Goal: Information Seeking & Learning: Learn about a topic

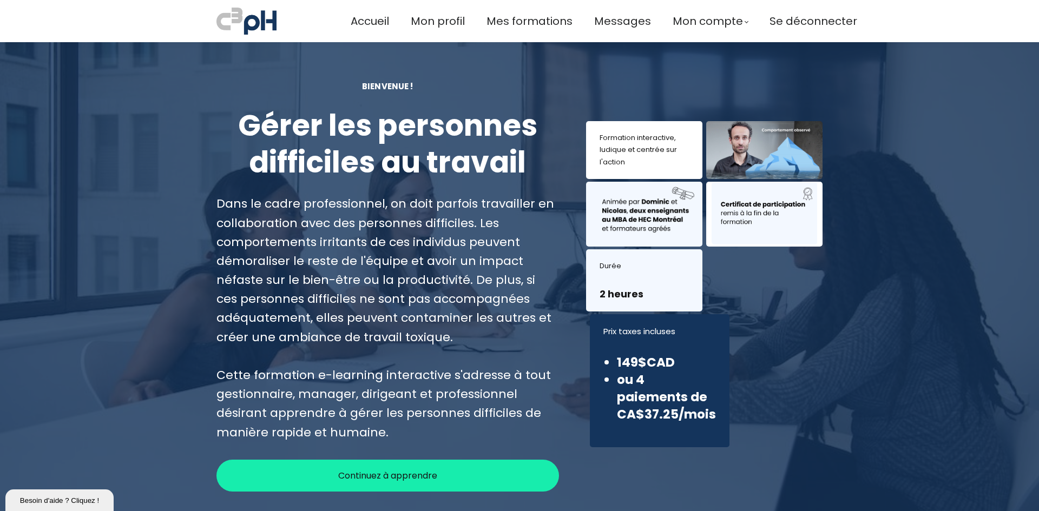
scroll to position [108, 0]
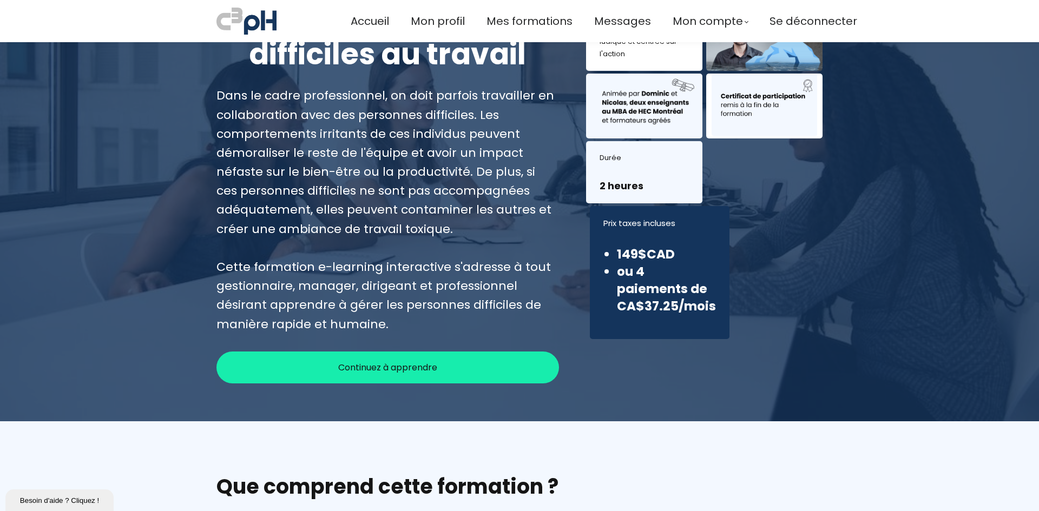
click at [338, 371] on span "Continuez à apprendre" at bounding box center [387, 368] width 99 height 14
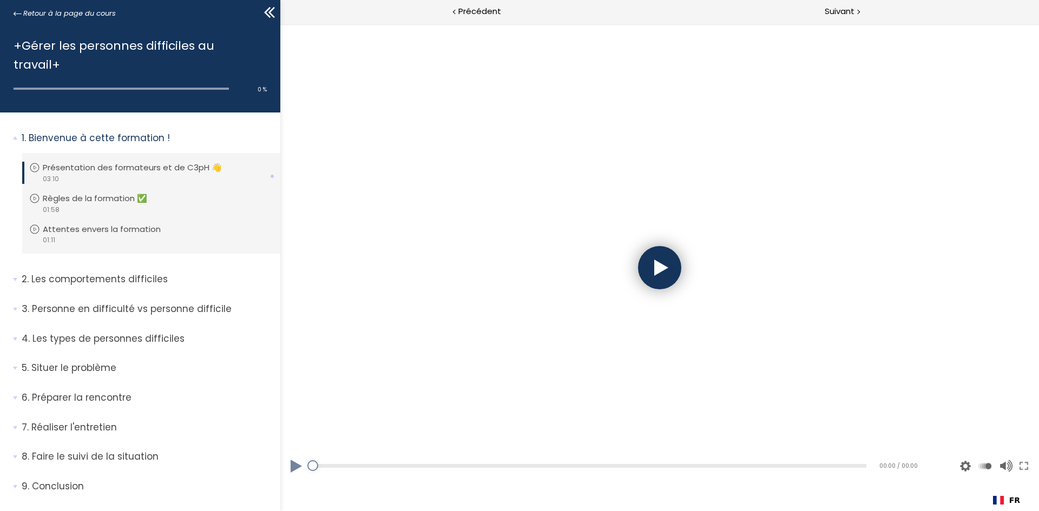
click at [672, 270] on div at bounding box center [659, 267] width 43 height 43
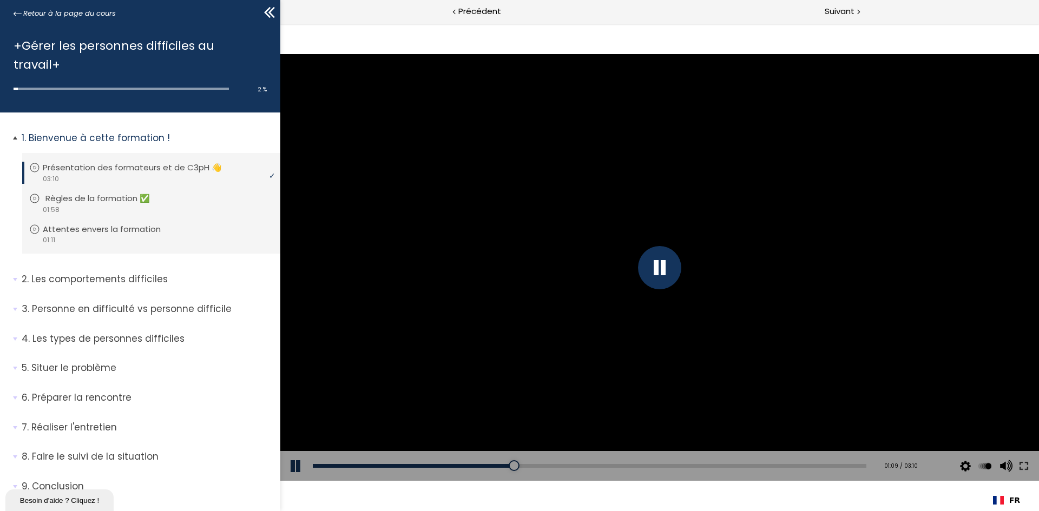
click at [100, 193] on p "Règles de la formation ✅" at bounding box center [105, 199] width 121 height 12
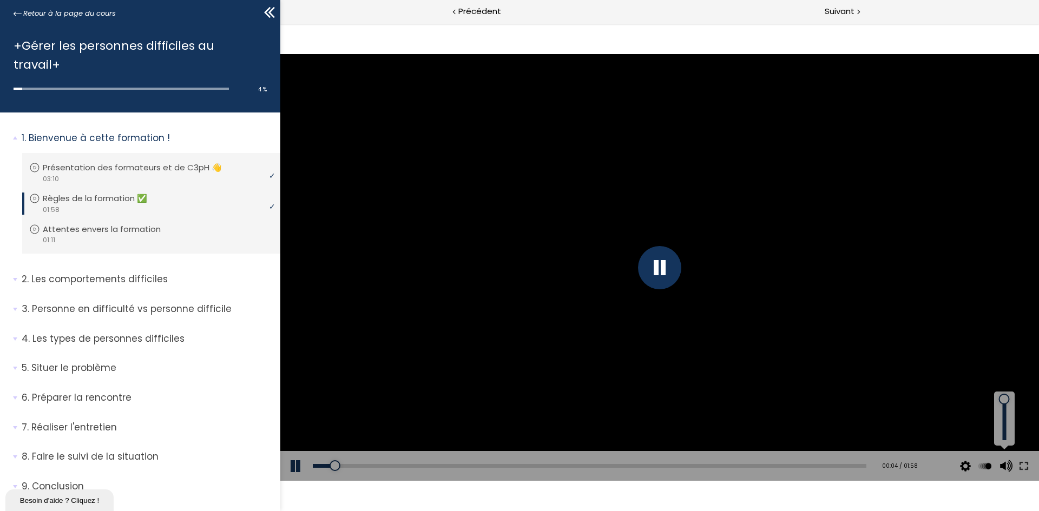
click at [1010, 465] on button at bounding box center [1004, 466] width 16 height 30
click at [1007, 419] on div at bounding box center [1004, 418] width 15 height 43
click at [1004, 407] on div at bounding box center [1004, 418] width 15 height 43
click at [1001, 414] on div at bounding box center [1004, 418] width 15 height 43
click at [107, 235] on div "video 01:11" at bounding box center [149, 240] width 241 height 10
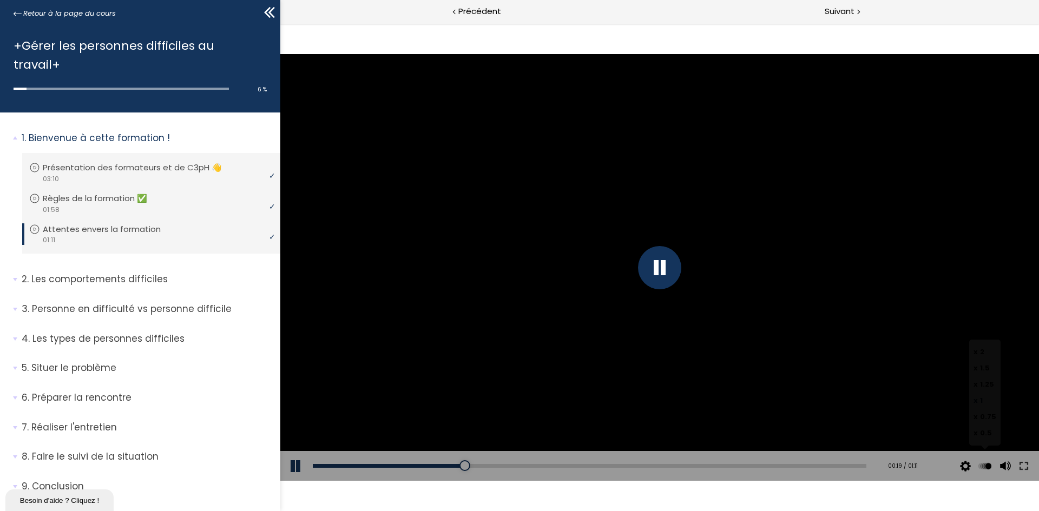
click at [981, 463] on button at bounding box center [984, 466] width 16 height 30
click at [985, 377] on label "x 1.25" at bounding box center [984, 384] width 23 height 16
click at [280, 24] on input "x 1.25" at bounding box center [280, 24] width 0 height 0
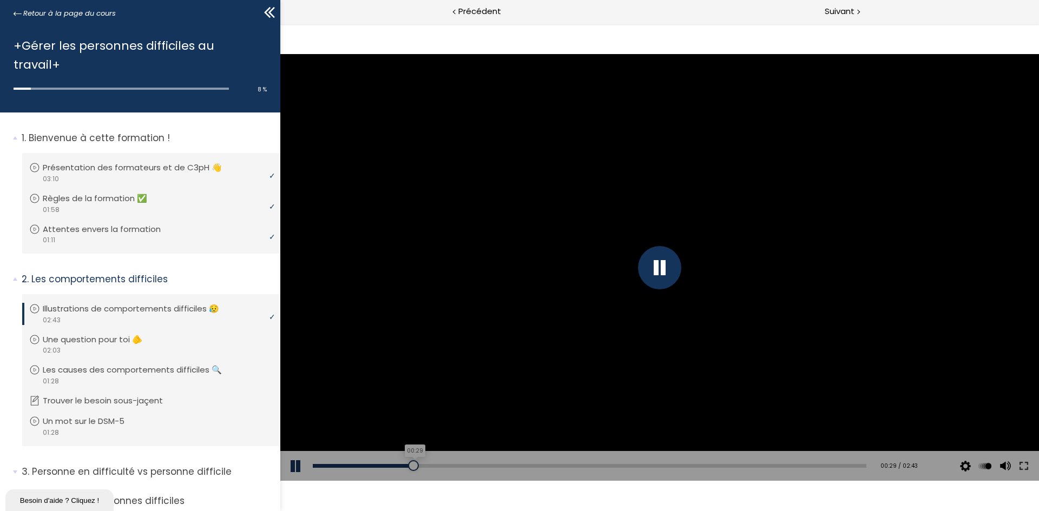
click at [412, 464] on div "00:29" at bounding box center [589, 466] width 553 height 4
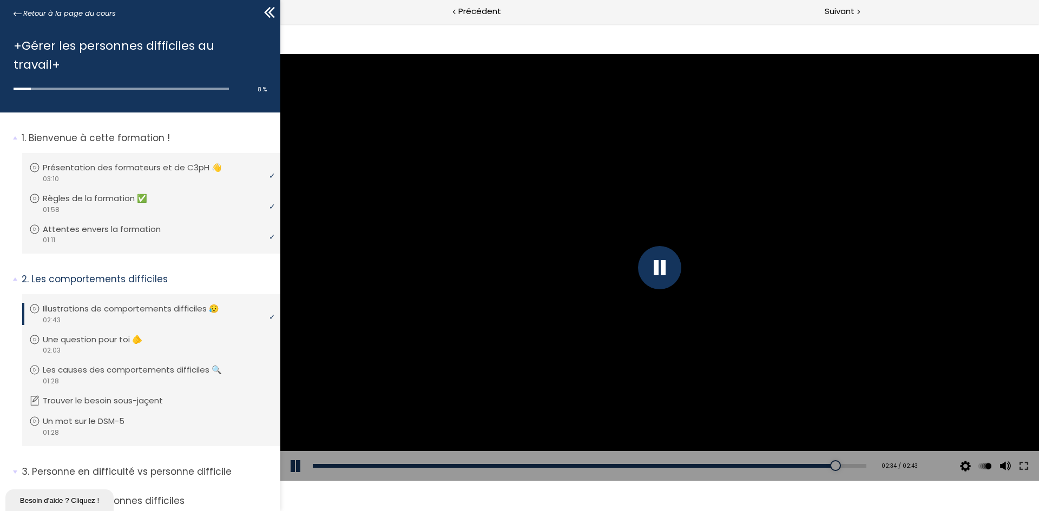
click at [659, 267] on div at bounding box center [659, 267] width 43 height 43
click at [659, 319] on div at bounding box center [659, 267] width 758 height 427
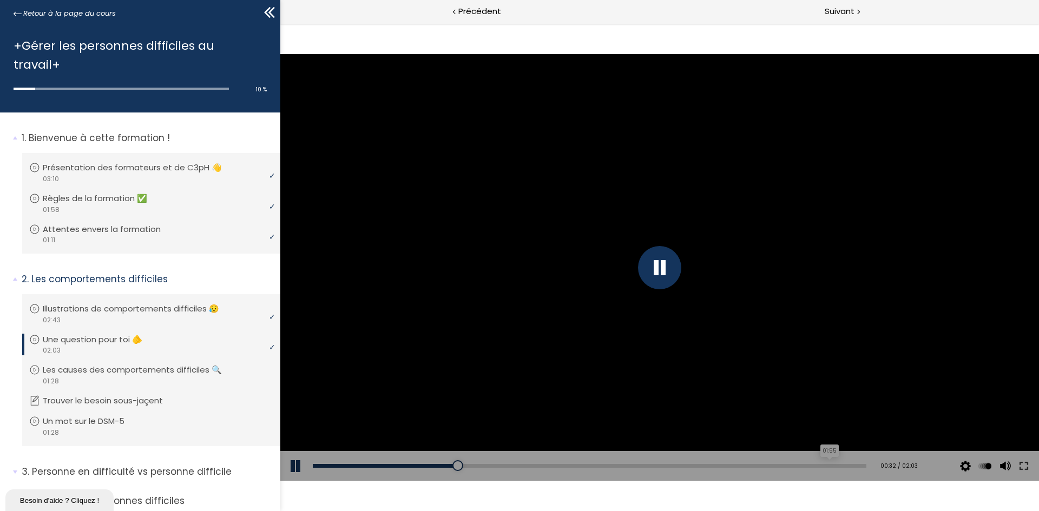
click at [821, 467] on div "01:55" at bounding box center [589, 466] width 553 height 4
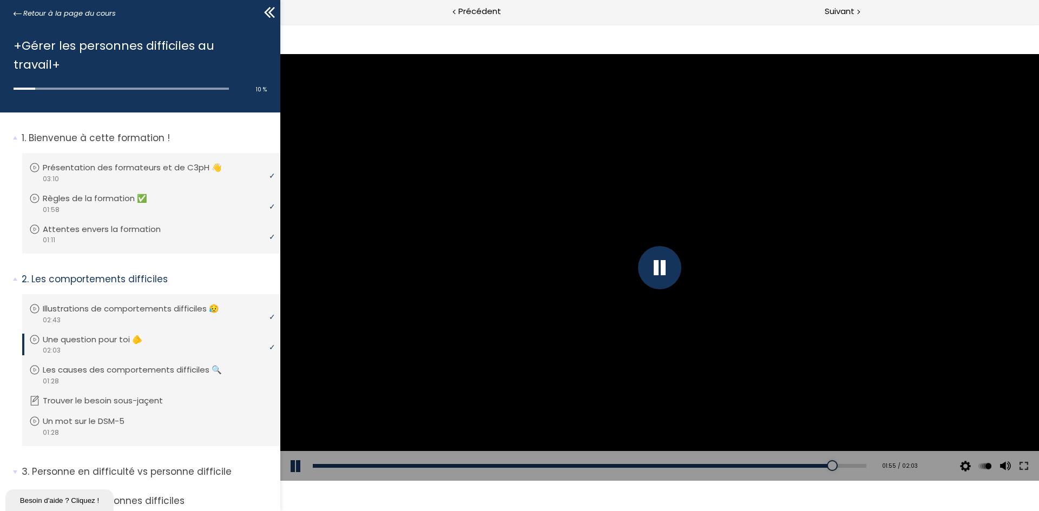
click at [623, 463] on div "Add chapter 01:55" at bounding box center [589, 466] width 553 height 30
click at [571, 467] on div "00:58" at bounding box center [589, 466] width 553 height 4
click at [512, 460] on div "Add chapter 00:51" at bounding box center [589, 466] width 553 height 30
click at [492, 466] on div "00:40" at bounding box center [589, 466] width 553 height 4
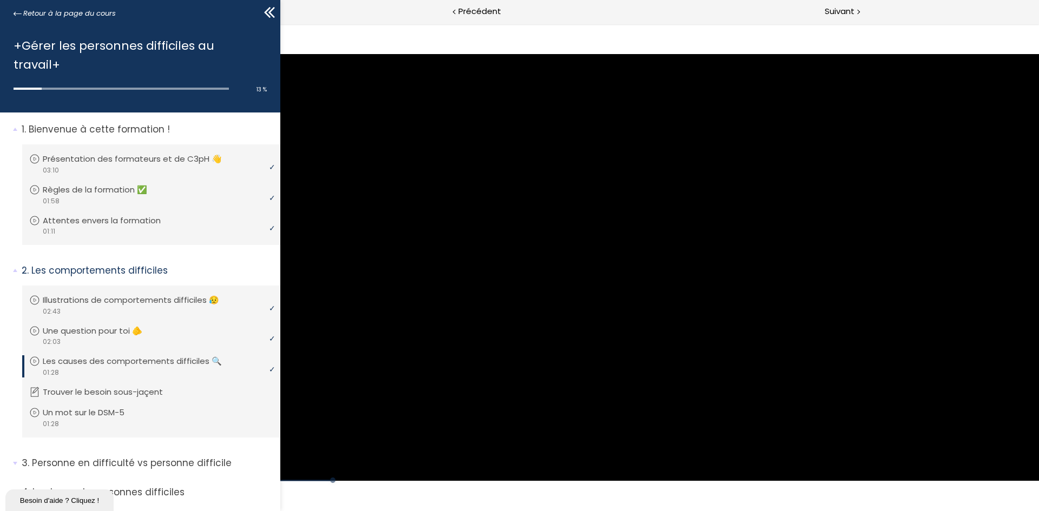
scroll to position [3, 0]
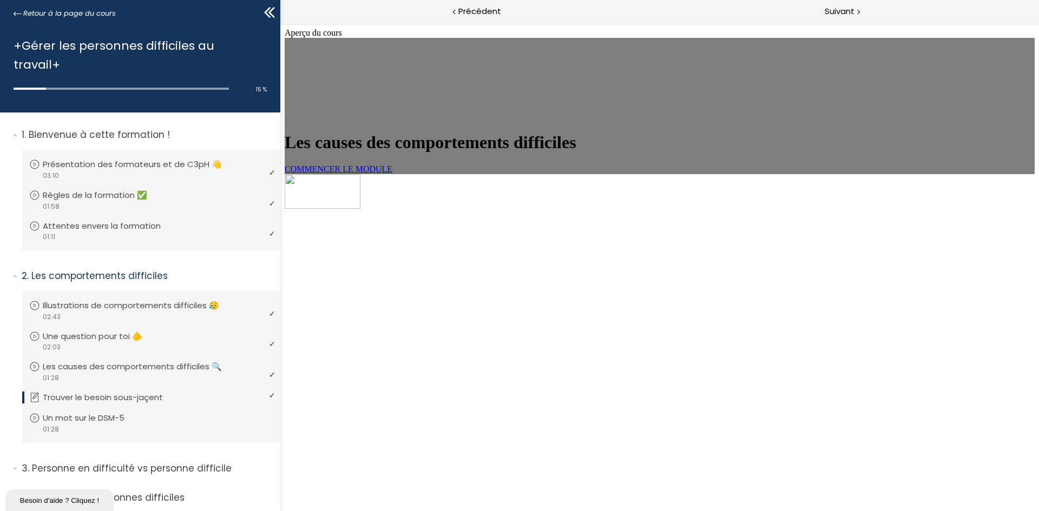
click at [392, 174] on link "COMMENCER LE MODULE" at bounding box center [339, 168] width 108 height 9
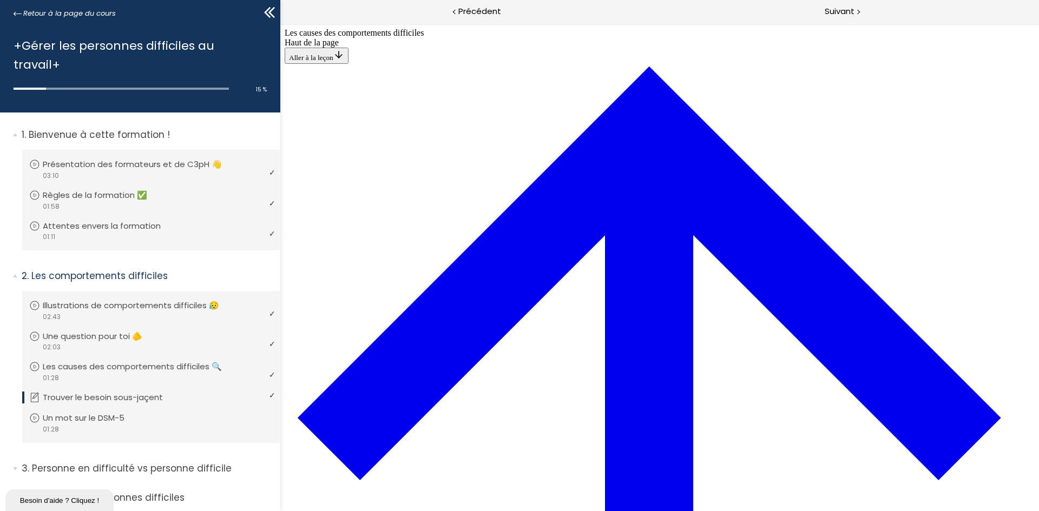
scroll to position [471, 0]
drag, startPoint x: 573, startPoint y: 448, endPoint x: 516, endPoint y: 437, distance: 58.6
drag, startPoint x: 496, startPoint y: 428, endPoint x: 499, endPoint y: 233, distance: 195.8
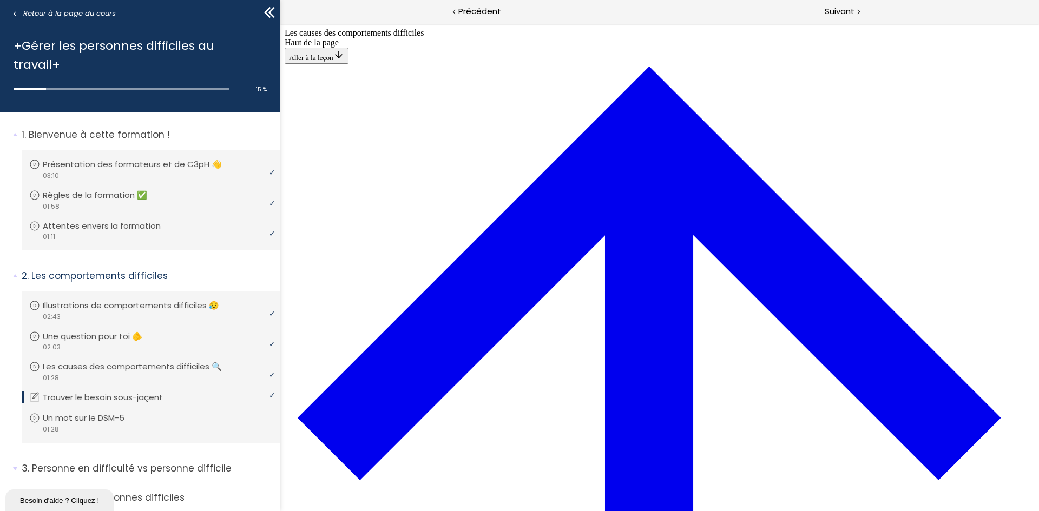
drag, startPoint x: 497, startPoint y: 239, endPoint x: 500, endPoint y: 312, distance: 72.6
drag, startPoint x: 500, startPoint y: 279, endPoint x: 504, endPoint y: 202, distance: 77.4
drag, startPoint x: 498, startPoint y: 431, endPoint x: 677, endPoint y: 231, distance: 268.1
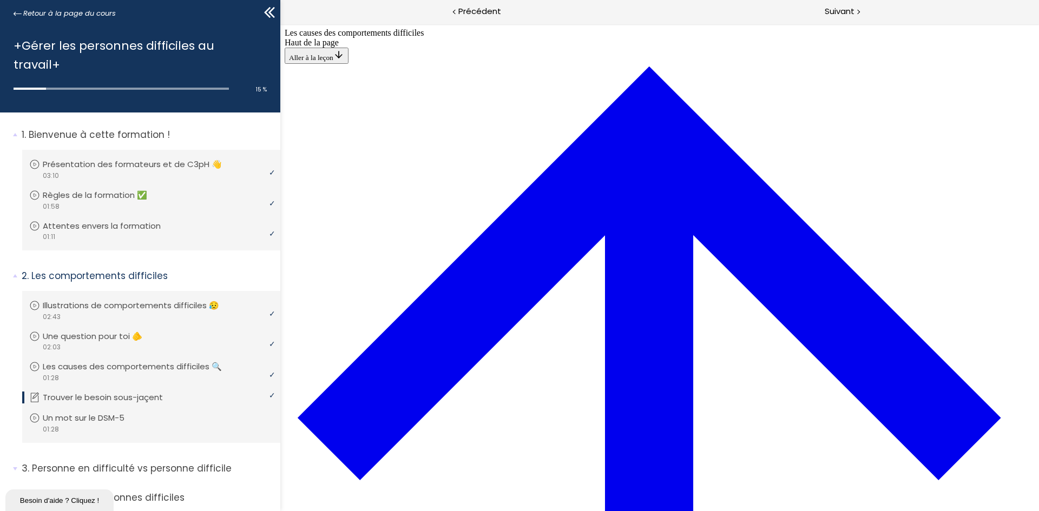
drag, startPoint x: 498, startPoint y: 430, endPoint x: 679, endPoint y: 433, distance: 181.2
drag, startPoint x: 498, startPoint y: 383, endPoint x: 677, endPoint y: 189, distance: 264.1
drag, startPoint x: 496, startPoint y: 370, endPoint x: 683, endPoint y: 368, distance: 187.2
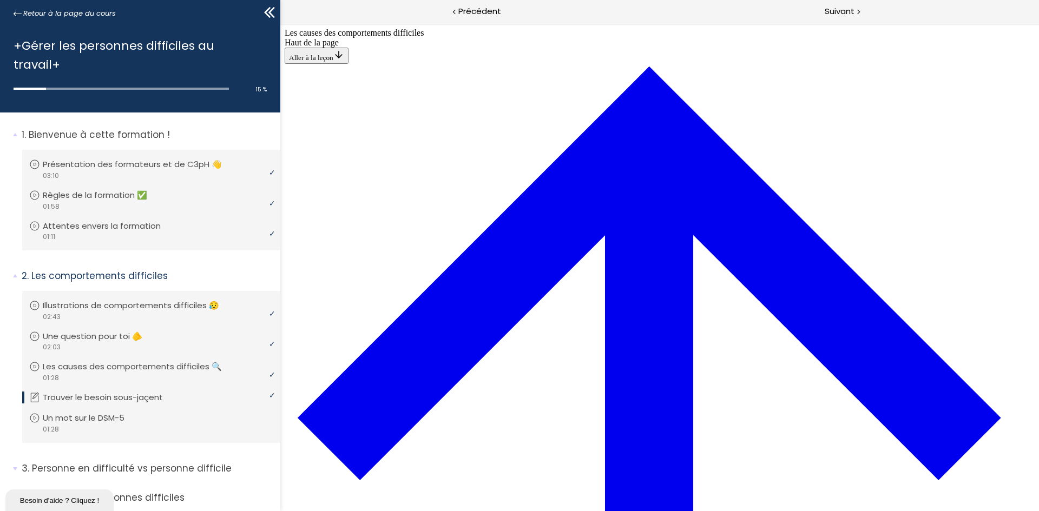
drag, startPoint x: 521, startPoint y: 389, endPoint x: 689, endPoint y: 295, distance: 192.3
drag, startPoint x: 503, startPoint y: 328, endPoint x: 670, endPoint y: 333, distance: 167.2
drag, startPoint x: 498, startPoint y: 381, endPoint x: 652, endPoint y: 130, distance: 294.8
drag, startPoint x: 503, startPoint y: 375, endPoint x: 617, endPoint y: 369, distance: 113.8
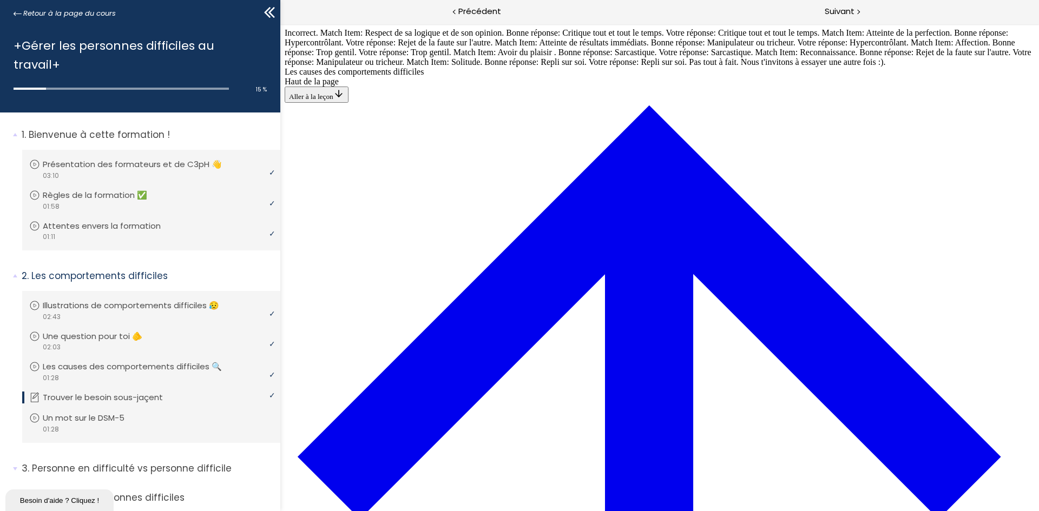
scroll to position [486, 0]
drag, startPoint x: 518, startPoint y: 166, endPoint x: 518, endPoint y: 173, distance: 7.0
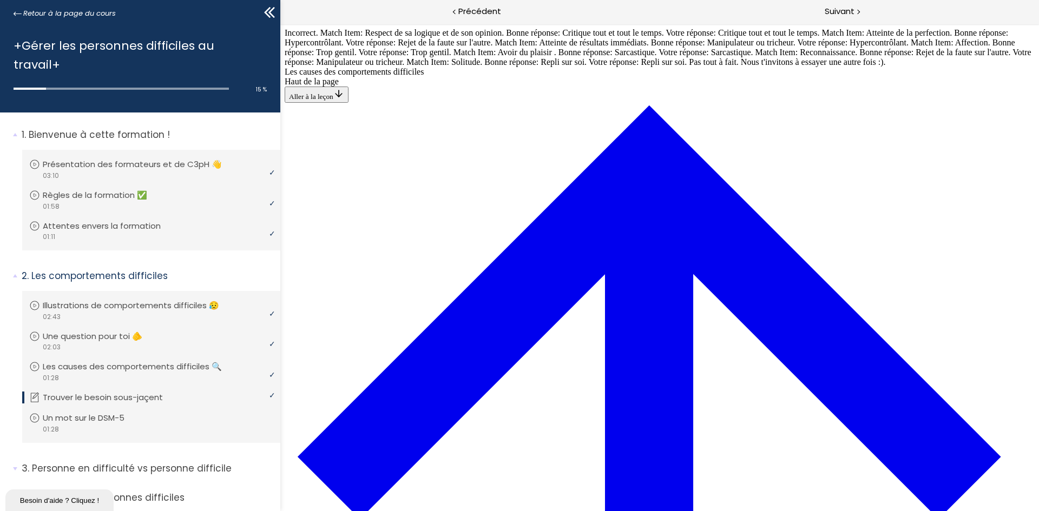
scroll to position [454, 0]
drag, startPoint x: 506, startPoint y: 151, endPoint x: 670, endPoint y: 299, distance: 220.6
drag, startPoint x: 510, startPoint y: 446, endPoint x: 631, endPoint y: 345, distance: 158.2
drag, startPoint x: 507, startPoint y: 199, endPoint x: 653, endPoint y: 448, distance: 289.0
drag, startPoint x: 506, startPoint y: 156, endPoint x: 671, endPoint y: 162, distance: 165.1
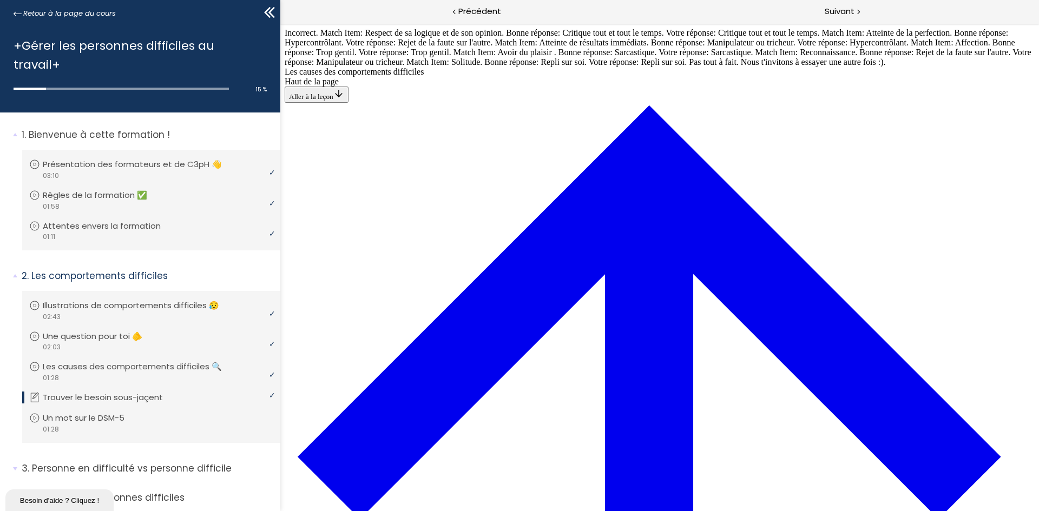
drag, startPoint x: 512, startPoint y: 254, endPoint x: 521, endPoint y: 252, distance: 8.9
drag, startPoint x: 518, startPoint y: 409, endPoint x: 637, endPoint y: 209, distance: 232.7
drag, startPoint x: 527, startPoint y: 402, endPoint x: 635, endPoint y: 394, distance: 108.5
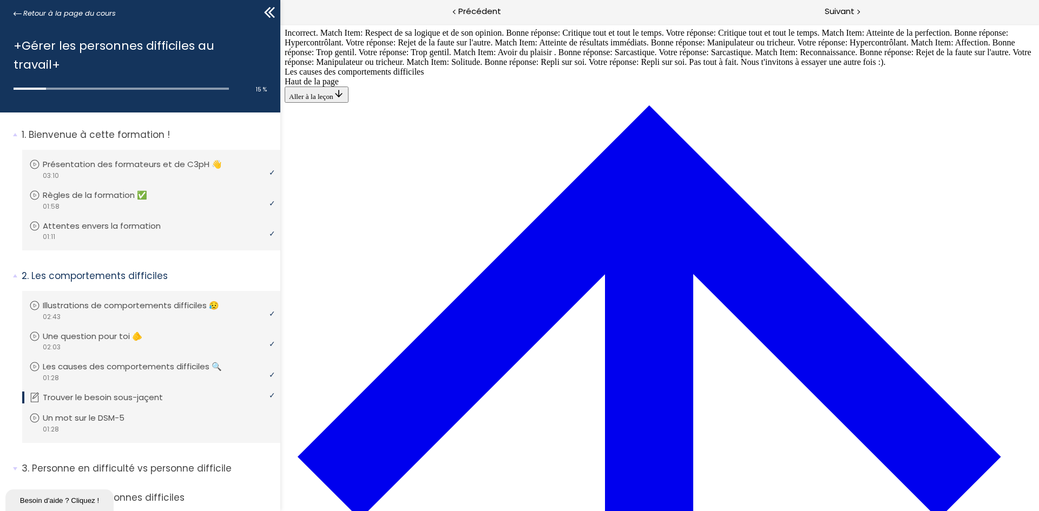
drag, startPoint x: 578, startPoint y: 253, endPoint x: 738, endPoint y: 255, distance: 160.1
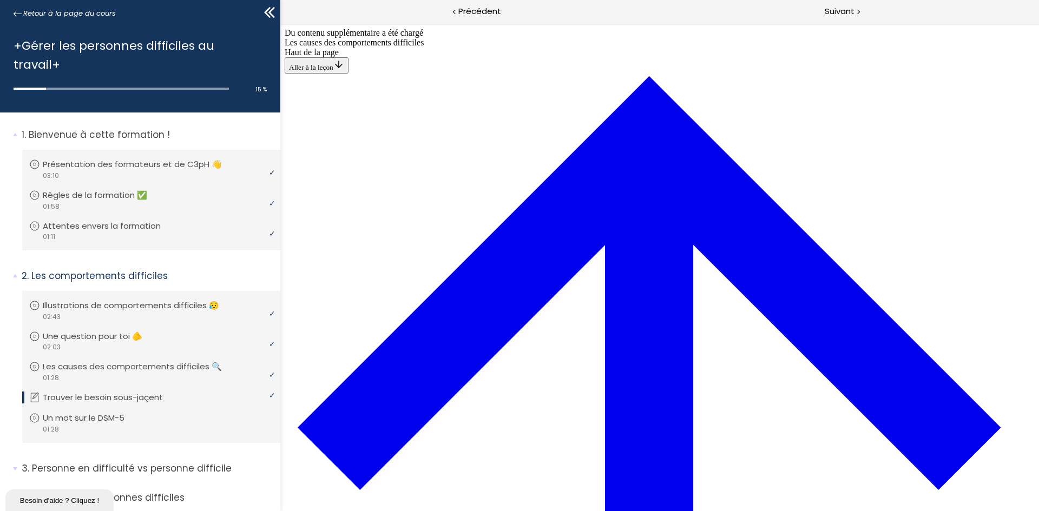
scroll to position [877, 0]
click at [847, 16] on span "Suivant" at bounding box center [839, 12] width 30 height 14
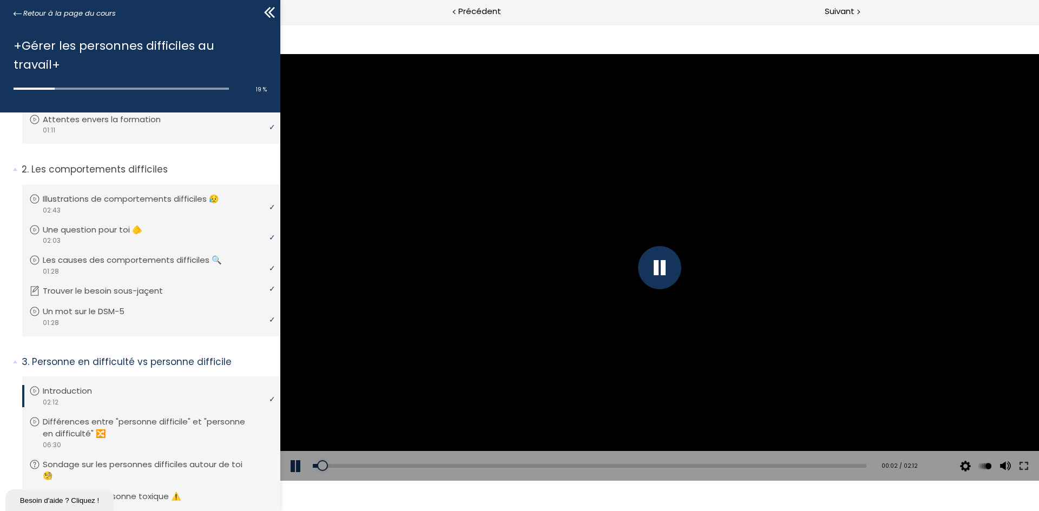
scroll to position [57, 0]
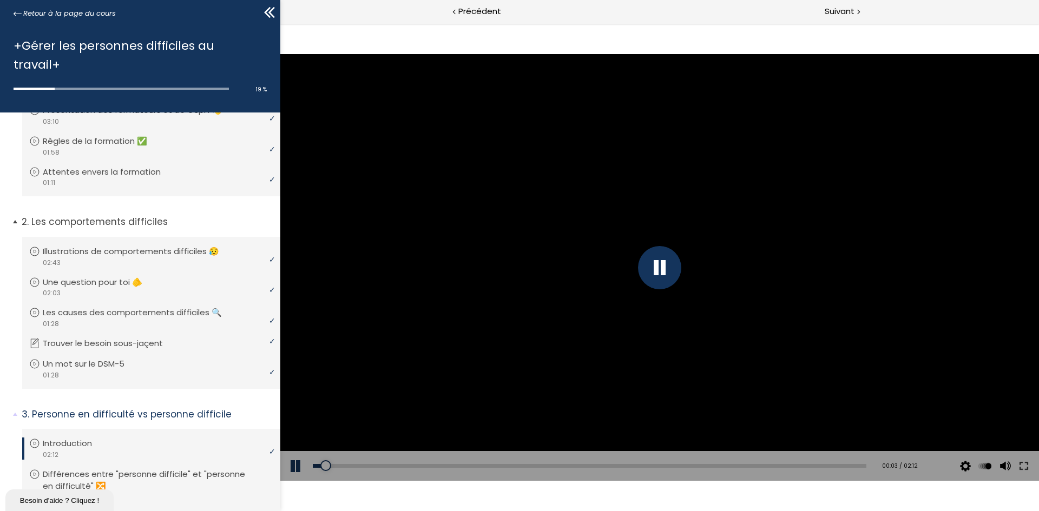
click at [17, 215] on span "2. Les comportements difficiles" at bounding box center [147, 226] width 267 height 22
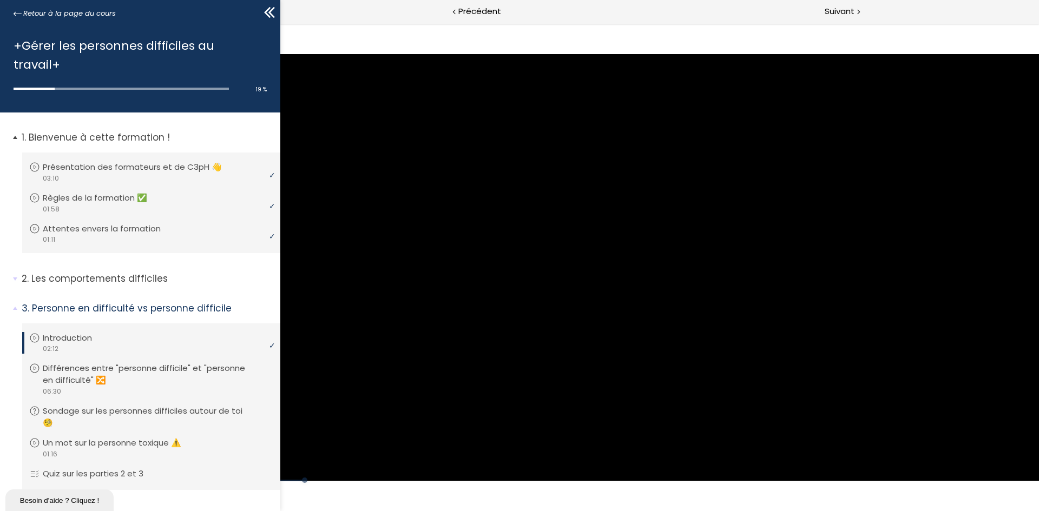
scroll to position [0, 0]
click at [17, 131] on span "1. Bienvenue à cette formation !" at bounding box center [147, 142] width 267 height 22
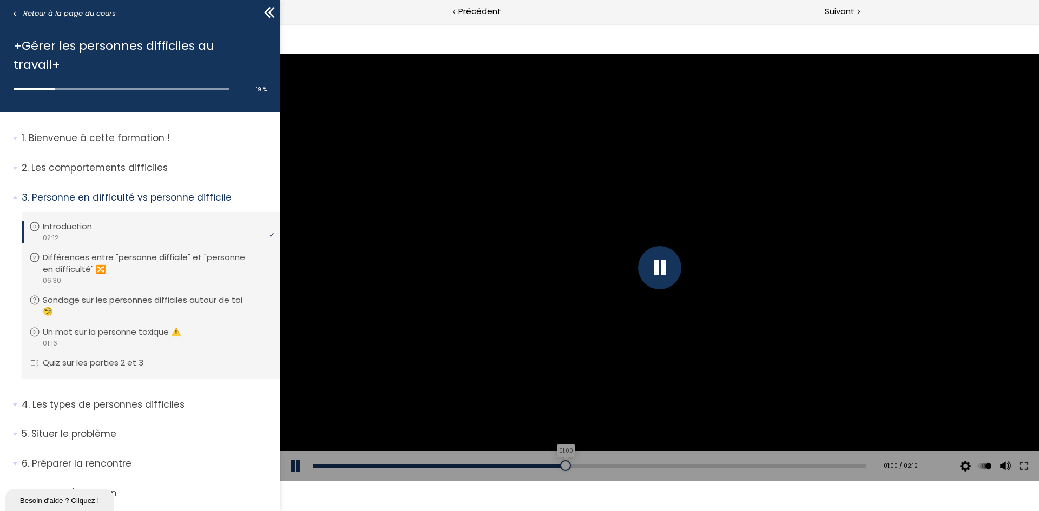
click at [561, 467] on div "01:00" at bounding box center [589, 466] width 553 height 4
click at [621, 465] on div "01:15" at bounding box center [589, 466] width 553 height 4
click at [714, 464] on div "01:37" at bounding box center [589, 466] width 553 height 4
click at [678, 466] on div "01:37" at bounding box center [589, 466] width 553 height 4
drag, startPoint x: 825, startPoint y: 465, endPoint x: 833, endPoint y: 465, distance: 7.0
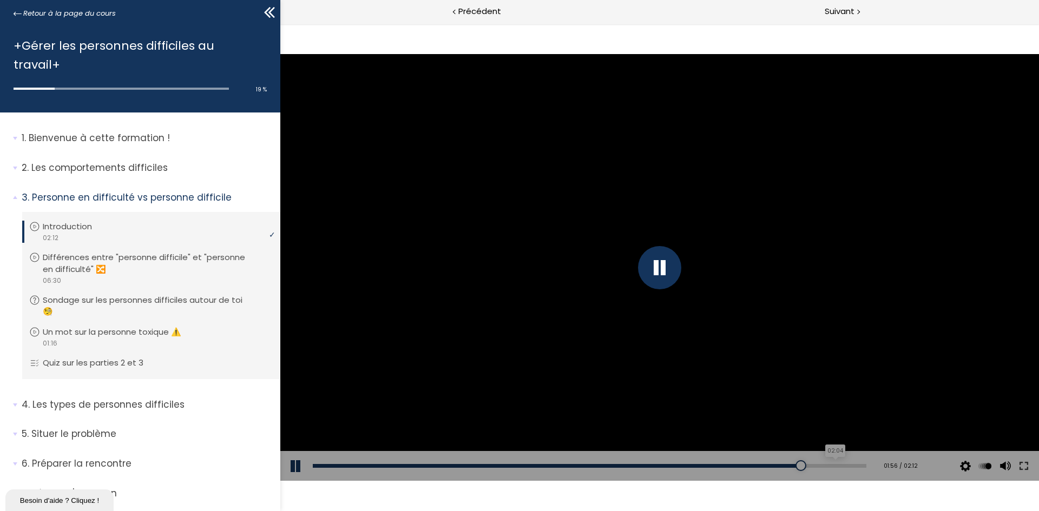
click at [825, 465] on div "02:04" at bounding box center [589, 466] width 553 height 4
click at [188, 252] on p "Différences entre "personne difficile" et "personne en difficulté" 🔀" at bounding box center [159, 264] width 228 height 24
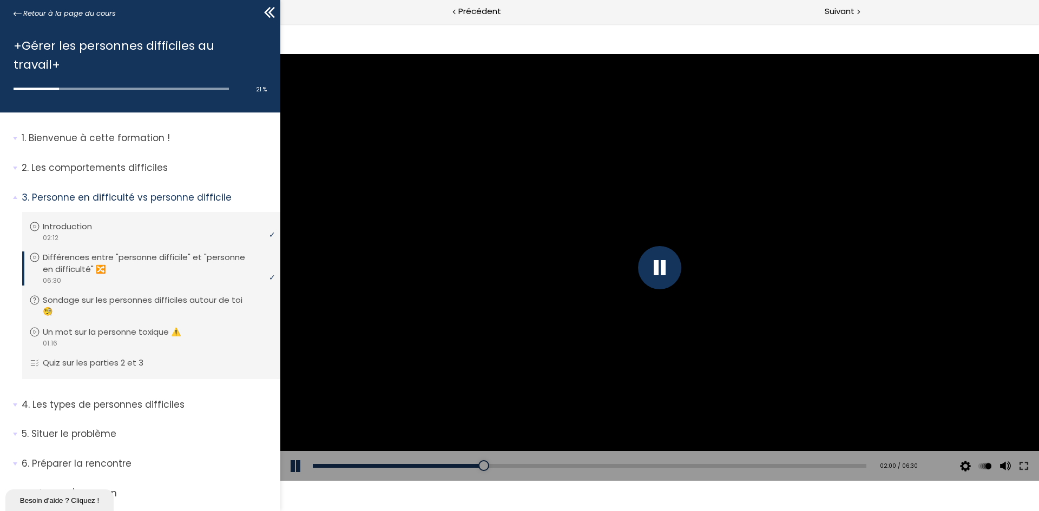
click at [505, 501] on div "Click for sound @keyframes VOLUME_SMALL_WAVE_FLASH { 0% { opacity: 0; } 33% { o…" at bounding box center [659, 267] width 758 height 487
click at [650, 278] on div at bounding box center [659, 267] width 43 height 43
click at [660, 272] on div at bounding box center [659, 267] width 43 height 43
click at [616, 463] on div "Add chapter 03:36" at bounding box center [589, 466] width 553 height 30
click at [629, 466] on div "03:46" at bounding box center [589, 466] width 553 height 4
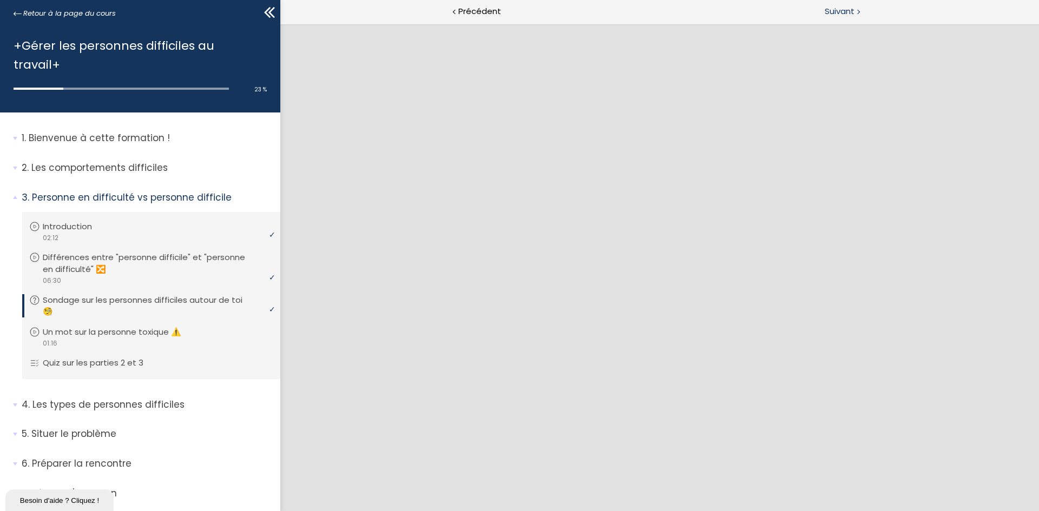
click at [840, 12] on span "Suivant" at bounding box center [839, 12] width 30 height 14
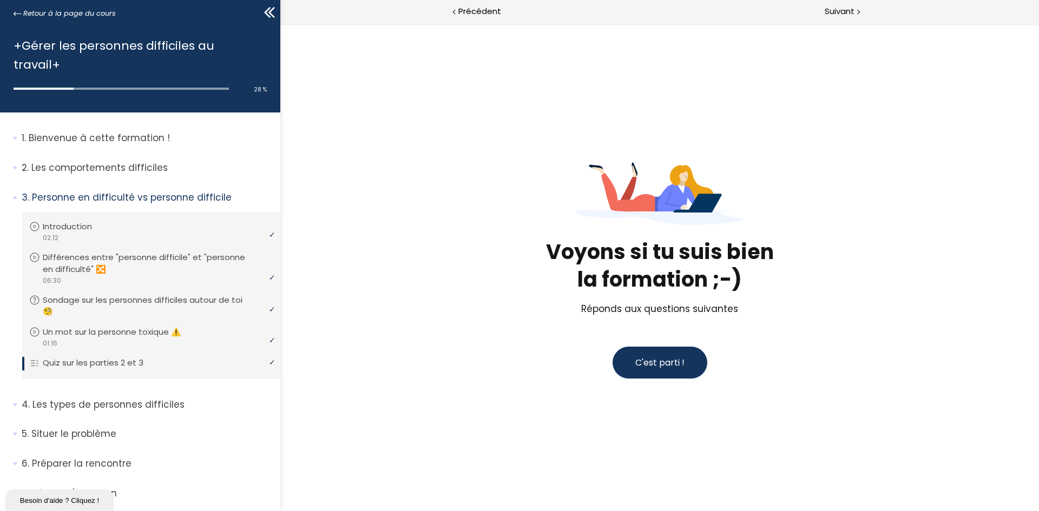
click at [666, 374] on button "C'est parti !" at bounding box center [659, 363] width 95 height 32
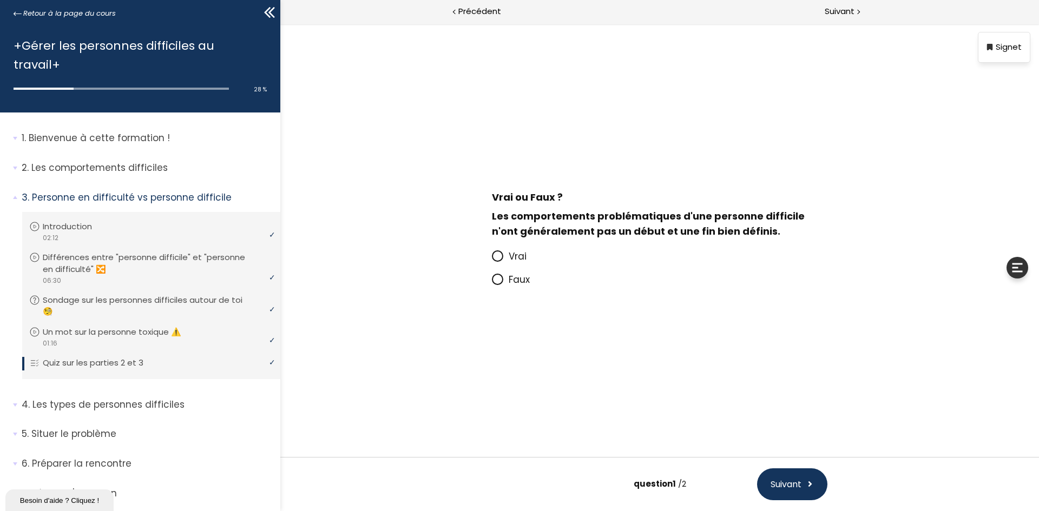
click at [519, 255] on span "Vrai" at bounding box center [517, 256] width 18 height 13
click at [492, 260] on input "Vrai" at bounding box center [492, 260] width 0 height 0
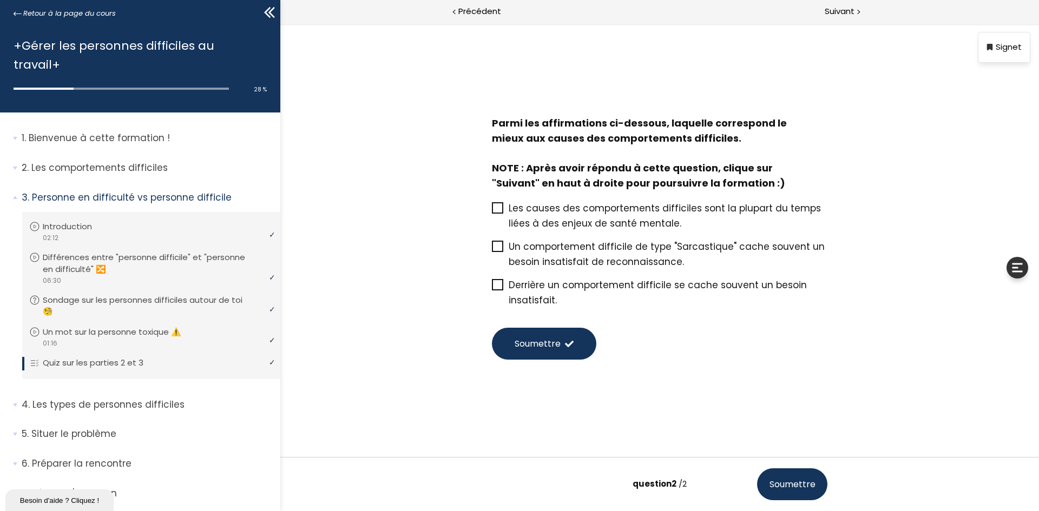
click at [597, 207] on span "Les causes des comportements difficiles sont la plupart du temps liées à des en…" at bounding box center [664, 216] width 312 height 28
click at [492, 212] on input "Les causes des comportements difficiles sont la plupart du temps liées à des en…" at bounding box center [492, 212] width 0 height 0
click at [663, 286] on span "Derrière un comportement difficile se cache souvent un besoin insatisfait." at bounding box center [657, 293] width 298 height 28
click at [492, 288] on input "Derrière un comportement difficile se cache souvent un besoin insatisfait." at bounding box center [492, 288] width 0 height 0
drag, startPoint x: 561, startPoint y: 342, endPoint x: 576, endPoint y: 339, distance: 14.4
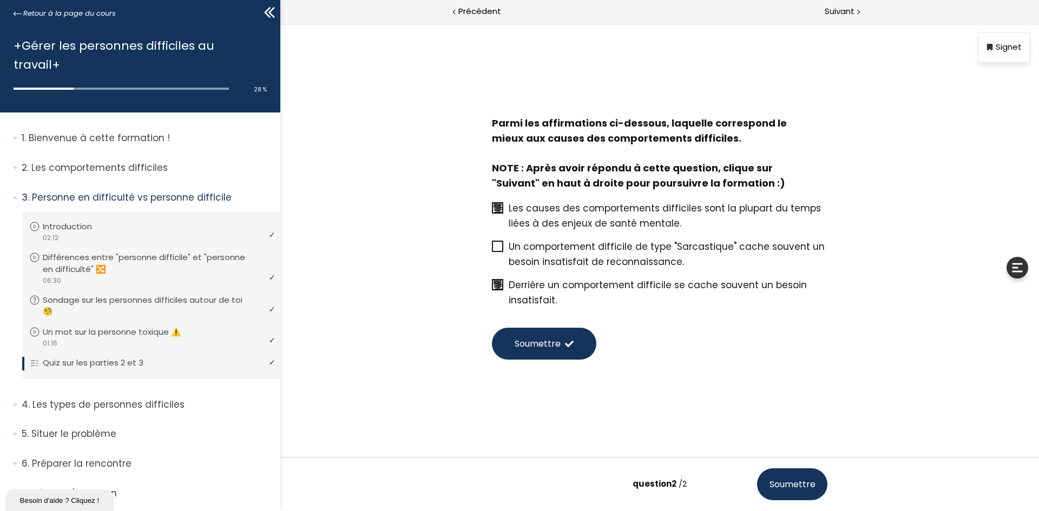
click at [561, 343] on button "Soumettre" at bounding box center [544, 344] width 104 height 32
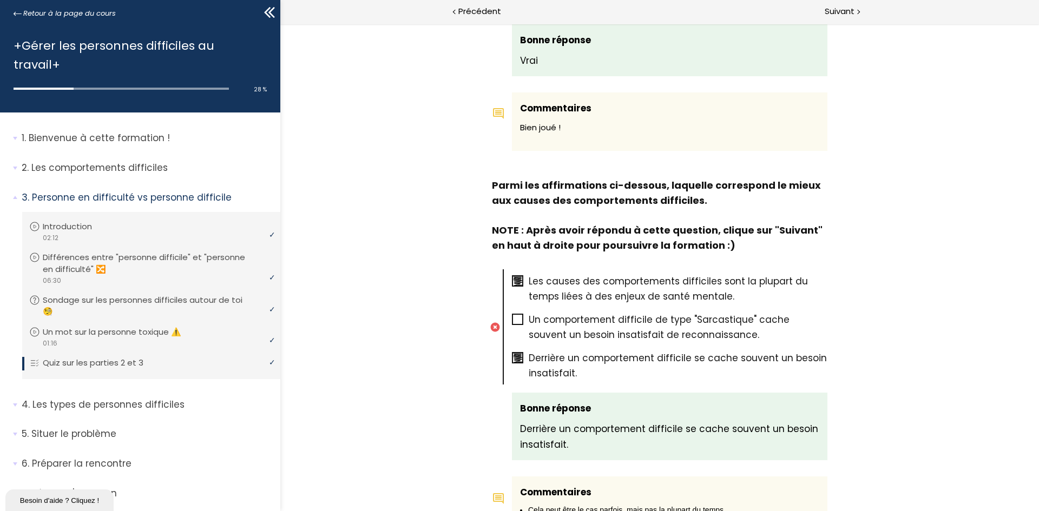
scroll to position [531, 0]
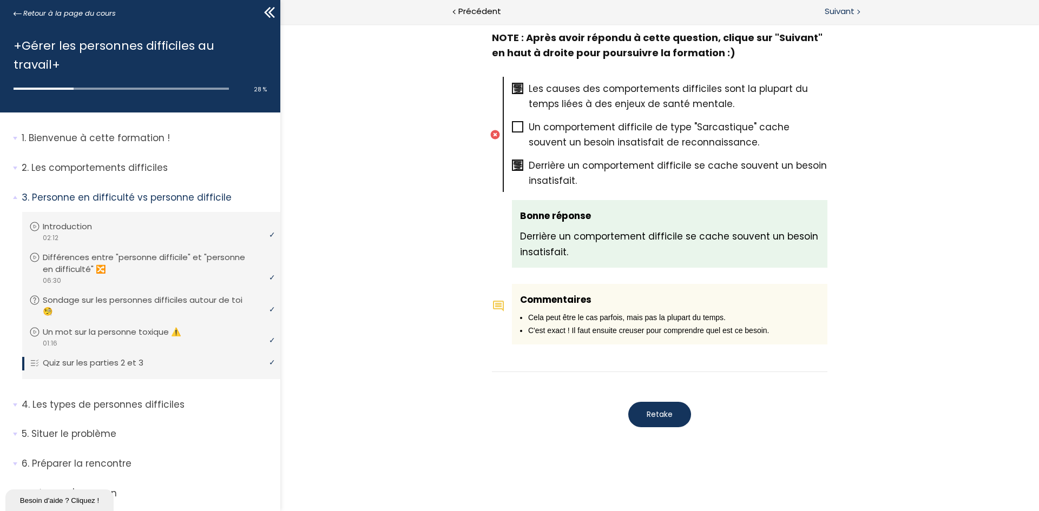
click at [835, 16] on span "Suivant" at bounding box center [839, 12] width 30 height 14
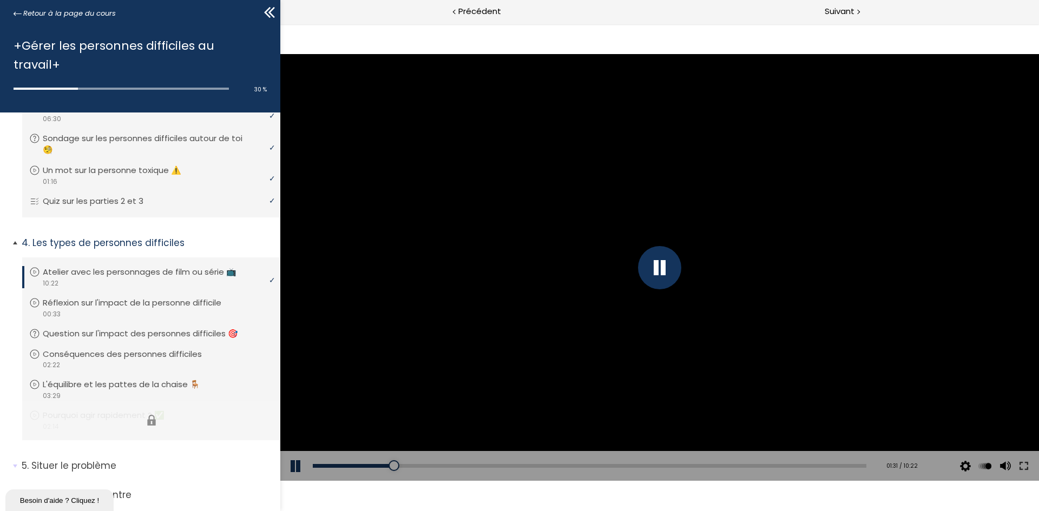
scroll to position [162, 0]
click at [659, 272] on div at bounding box center [659, 267] width 43 height 43
click at [387, 464] on div "01:25" at bounding box center [589, 466] width 553 height 4
click at [650, 294] on div at bounding box center [659, 267] width 758 height 427
click at [653, 269] on div at bounding box center [659, 267] width 43 height 43
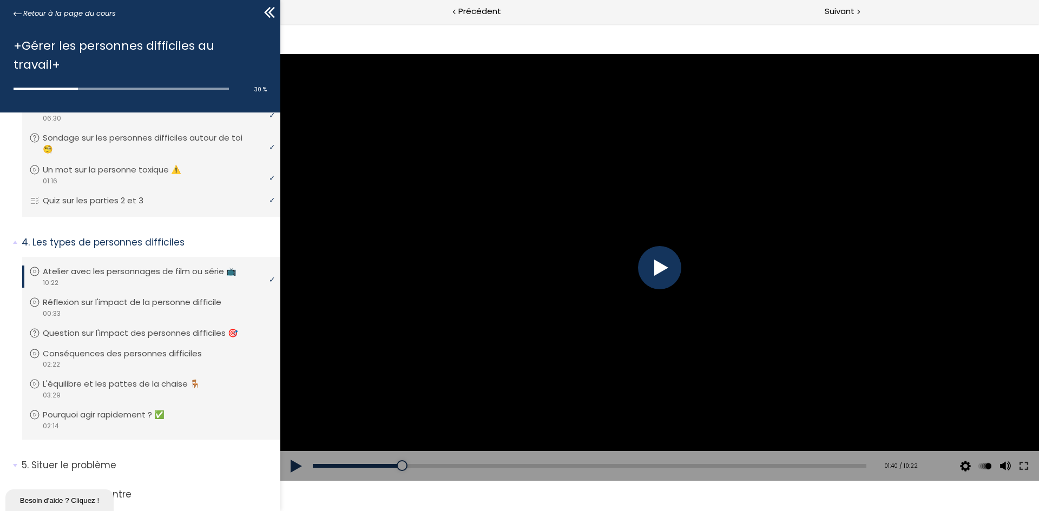
click at [664, 266] on div at bounding box center [659, 267] width 43 height 43
click at [412, 465] on div "01:54" at bounding box center [589, 466] width 553 height 4
click at [426, 465] on div "02:10" at bounding box center [589, 466] width 553 height 4
click at [457, 466] on div "02:45" at bounding box center [589, 466] width 553 height 4
click at [499, 464] on div "03:33" at bounding box center [589, 466] width 553 height 4
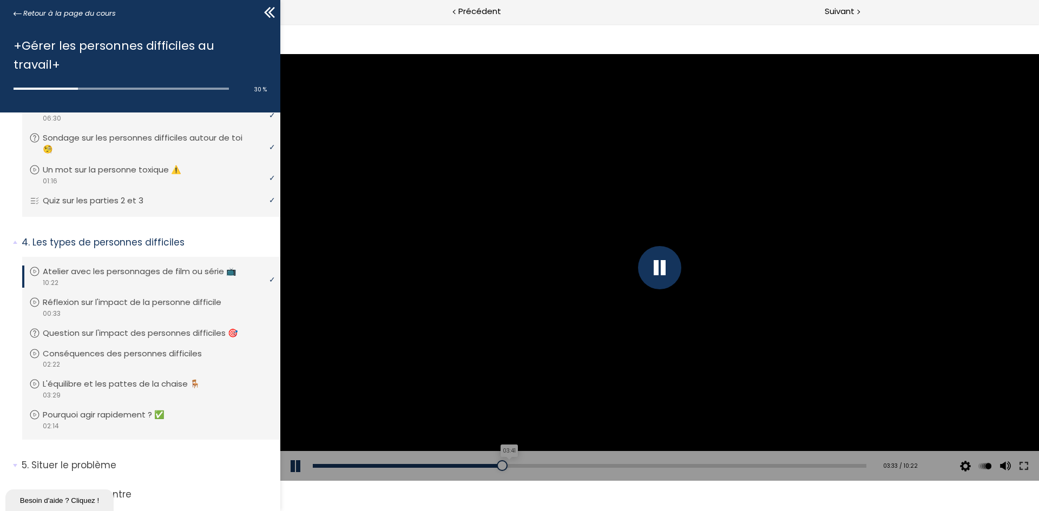
click at [506, 464] on div "03:41" at bounding box center [589, 466] width 553 height 4
click at [512, 463] on div "Add chapter 03:47" at bounding box center [589, 466] width 553 height 30
click at [511, 463] on div at bounding box center [513, 465] width 11 height 11
click at [555, 465] on div "04:37" at bounding box center [589, 466] width 553 height 4
click at [578, 466] on div "05:03" at bounding box center [589, 466] width 553 height 4
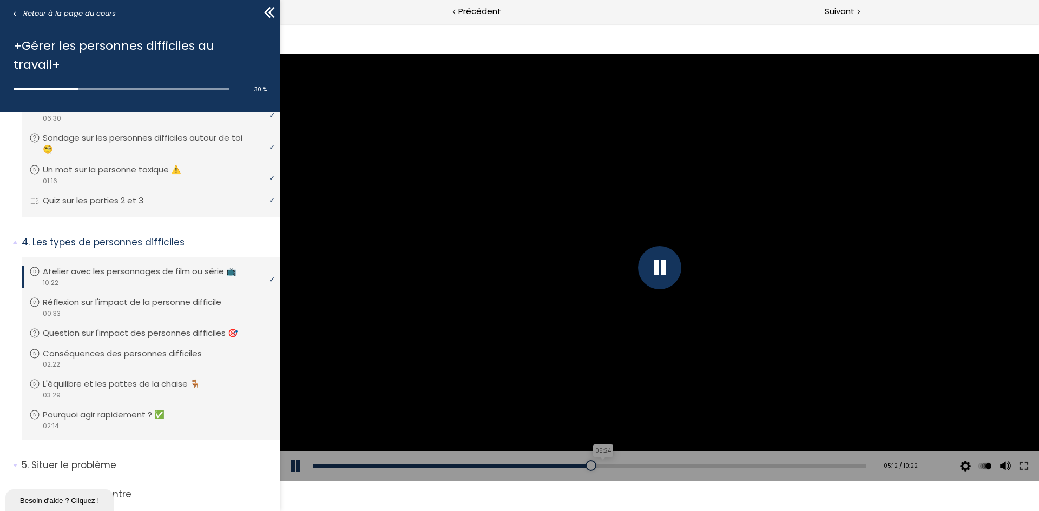
click at [597, 466] on div "05:24" at bounding box center [589, 466] width 553 height 4
click at [665, 465] on div "06:44" at bounding box center [589, 466] width 553 height 4
click at [680, 465] on div "06:58" at bounding box center [589, 466] width 553 height 4
click at [712, 466] on div "07:36" at bounding box center [589, 466] width 553 height 4
click at [723, 464] on div "07:48" at bounding box center [589, 466] width 553 height 4
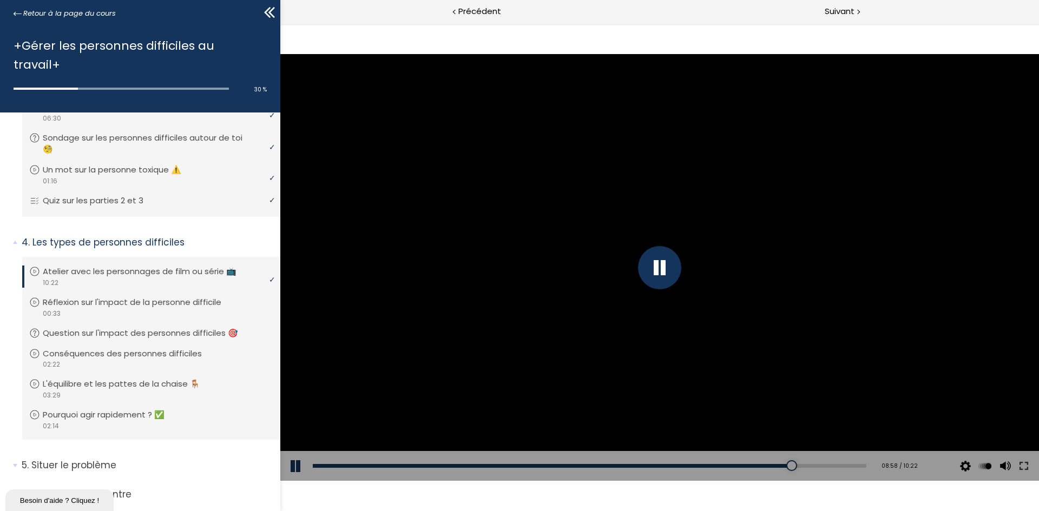
click at [668, 266] on div at bounding box center [659, 267] width 43 height 43
click at [455, 212] on div at bounding box center [659, 267] width 758 height 427
click at [785, 464] on div "08:59" at bounding box center [589, 466] width 553 height 4
click at [771, 465] on div "08:52" at bounding box center [589, 466] width 553 height 4
click at [758, 464] on div "08:29" at bounding box center [589, 466] width 553 height 4
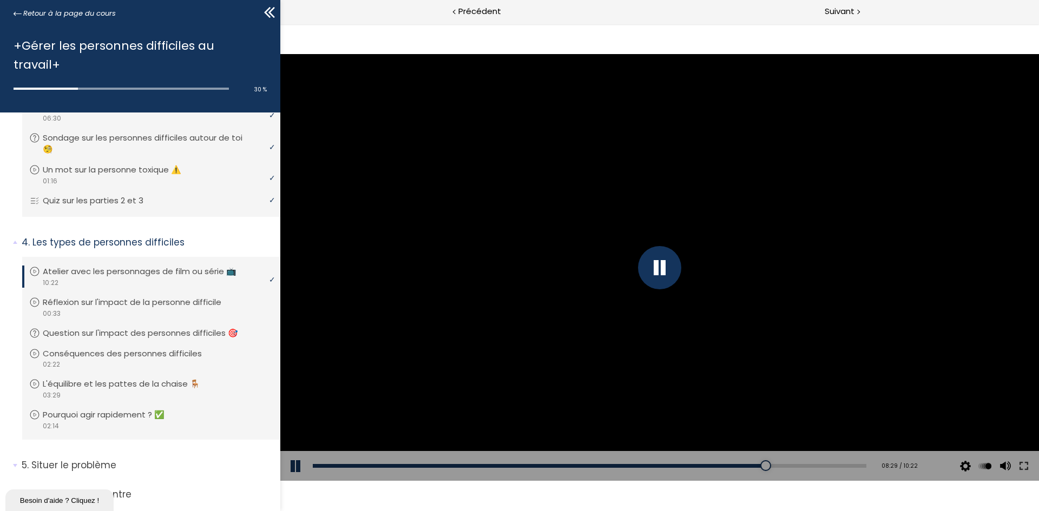
click at [739, 462] on div "Add chapter 08:28" at bounding box center [589, 466] width 553 height 30
click at [739, 465] on div "08:07" at bounding box center [589, 466] width 553 height 4
click at [723, 466] on div "07:49" at bounding box center [589, 466] width 553 height 4
click at [731, 464] on div "07:48" at bounding box center [589, 466] width 553 height 4
click at [725, 464] on div "07:51" at bounding box center [589, 466] width 553 height 4
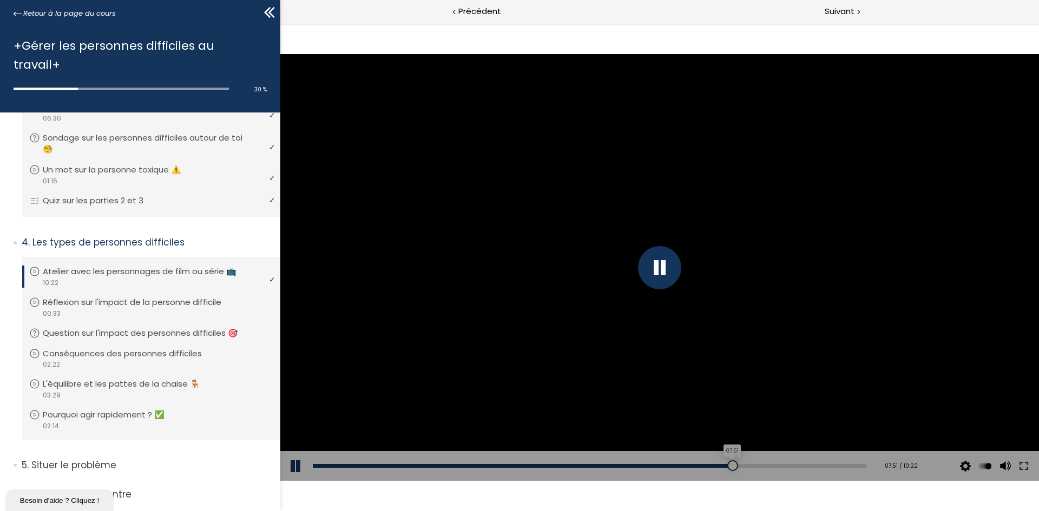
click at [731, 466] on div at bounding box center [732, 465] width 11 height 11
click at [775, 466] on div "08:47" at bounding box center [589, 466] width 553 height 4
click at [783, 466] on div at bounding box center [788, 465] width 11 height 11
click at [825, 467] on div "09:45" at bounding box center [589, 466] width 553 height 4
click at [835, 465] on div "09:55" at bounding box center [589, 466] width 553 height 4
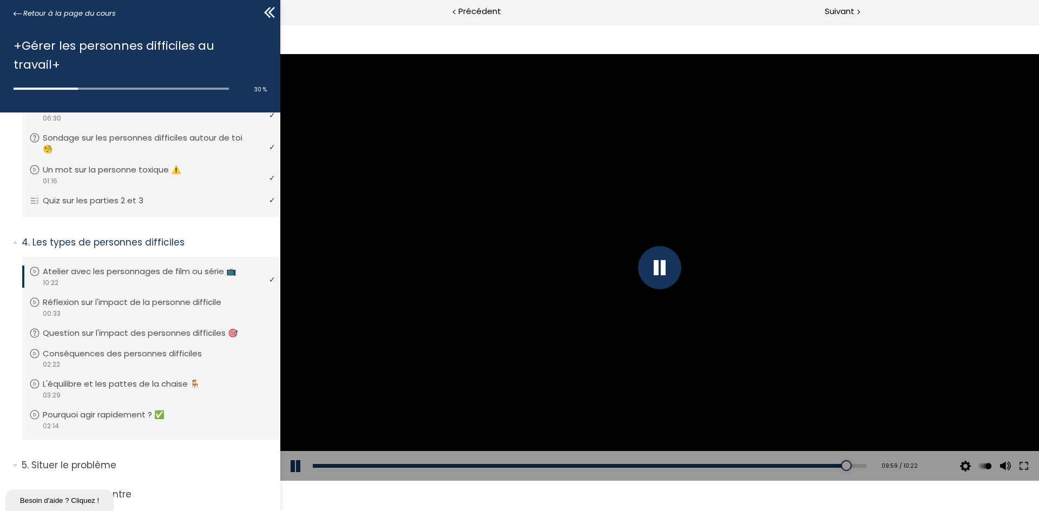
click at [662, 273] on div at bounding box center [659, 267] width 43 height 43
click at [662, 272] on div at bounding box center [659, 267] width 43 height 43
click at [662, 273] on div at bounding box center [659, 267] width 43 height 43
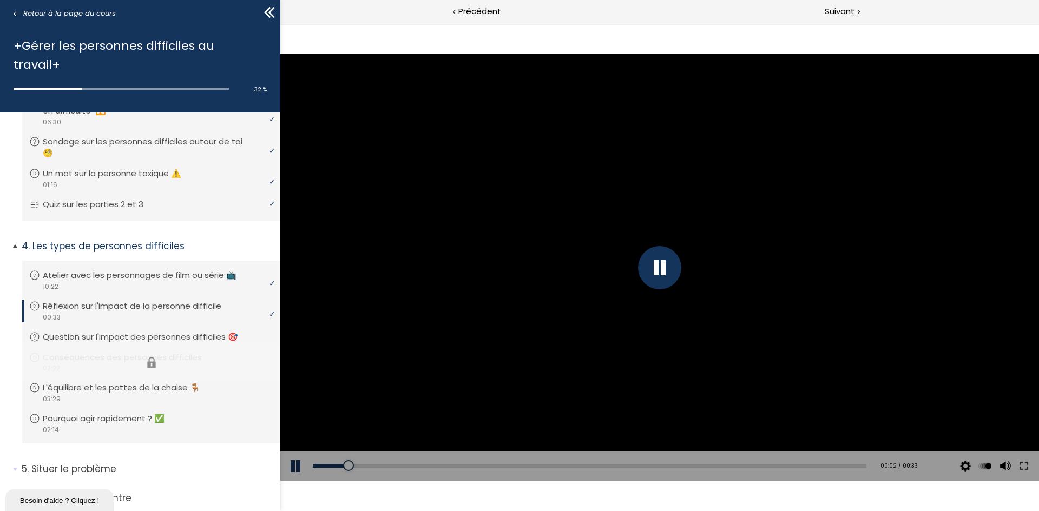
scroll to position [154, 0]
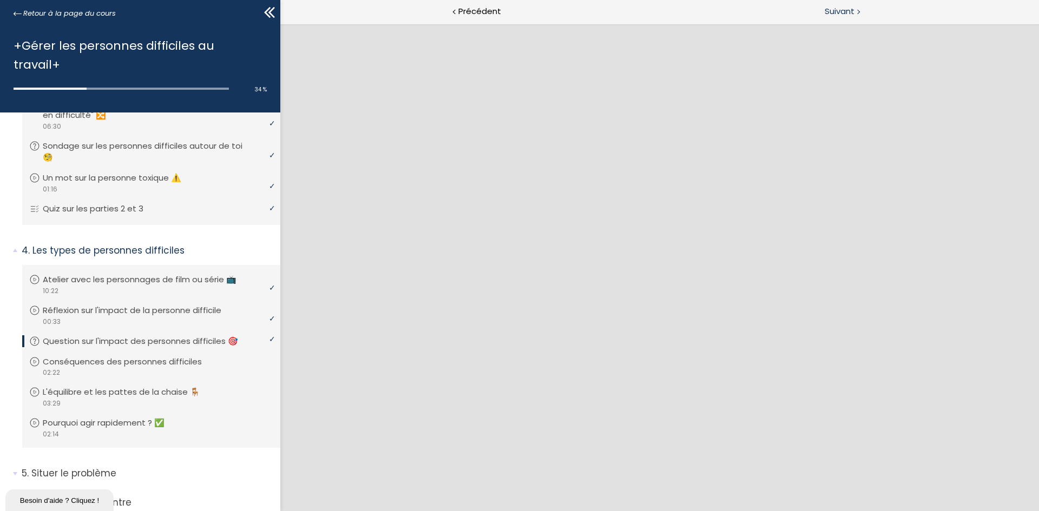
click at [855, 16] on div "Suivant" at bounding box center [848, 12] width 379 height 24
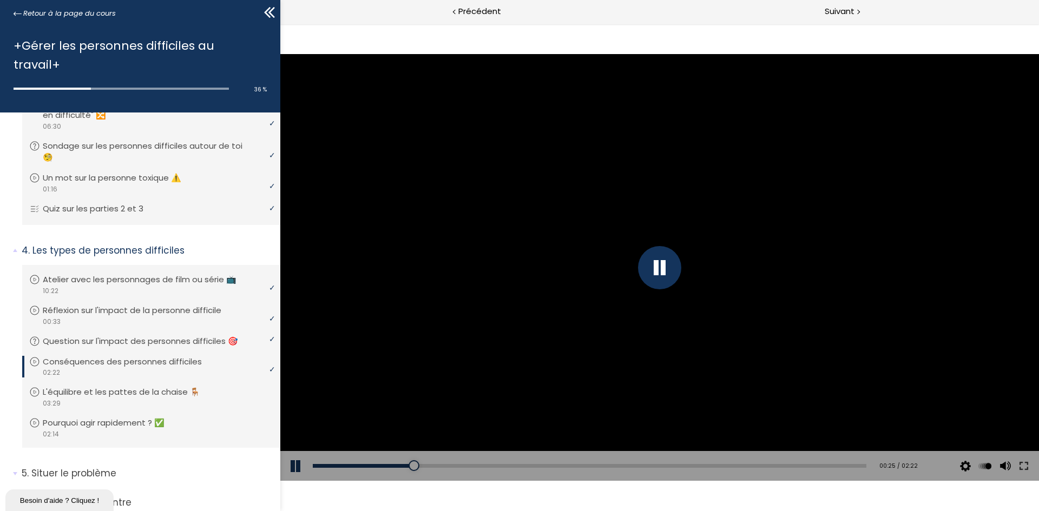
click at [659, 261] on div at bounding box center [659, 267] width 43 height 43
click at [659, 267] on div at bounding box center [659, 267] width 43 height 43
drag, startPoint x: 386, startPoint y: 467, endPoint x: 369, endPoint y: 467, distance: 16.8
click at [386, 467] on div "00:28" at bounding box center [589, 466] width 553 height 4
click at [367, 467] on div "00:20" at bounding box center [589, 466] width 553 height 4
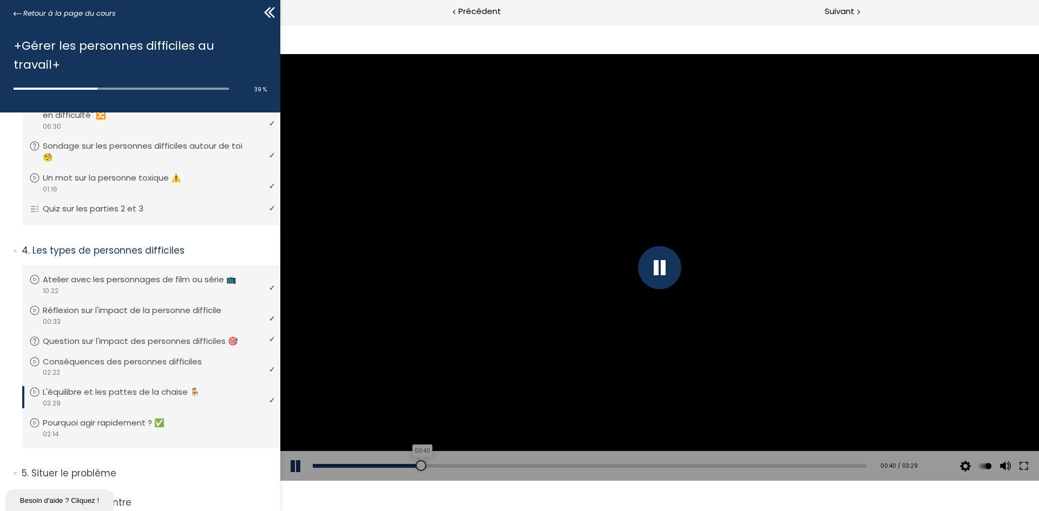
click at [419, 464] on div "00:40" at bounding box center [589, 466] width 553 height 4
drag, startPoint x: 682, startPoint y: 261, endPoint x: 663, endPoint y: 299, distance: 42.6
click at [682, 261] on div at bounding box center [659, 267] width 758 height 427
click at [665, 265] on div at bounding box center [659, 267] width 43 height 43
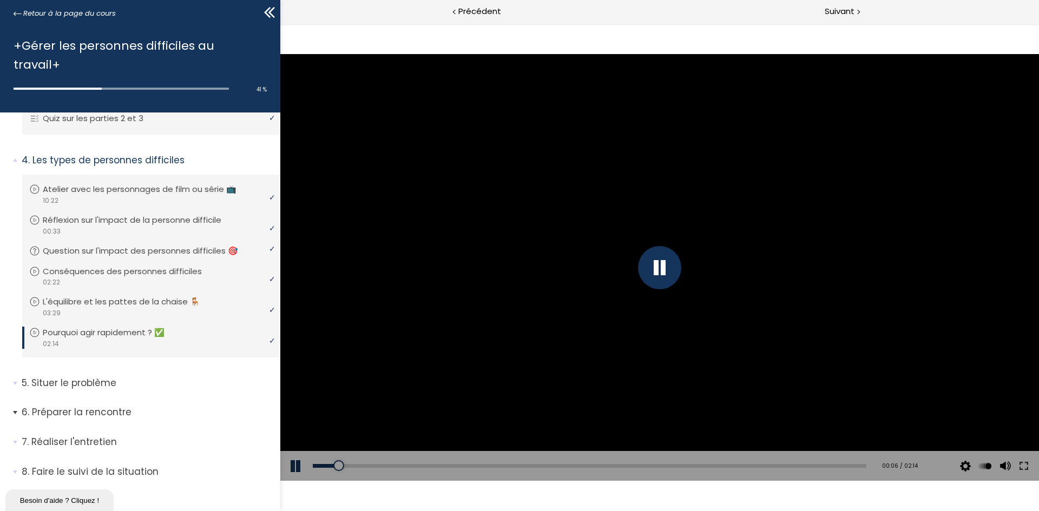
scroll to position [262, 0]
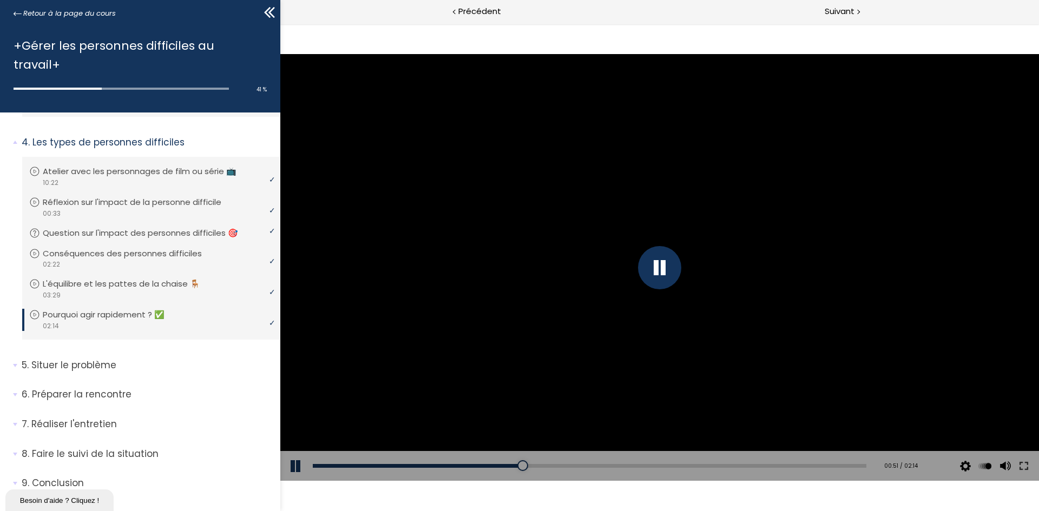
click at [655, 274] on div at bounding box center [659, 267] width 43 height 43
click at [664, 269] on div at bounding box center [659, 267] width 43 height 43
